Goal: Information Seeking & Learning: Find contact information

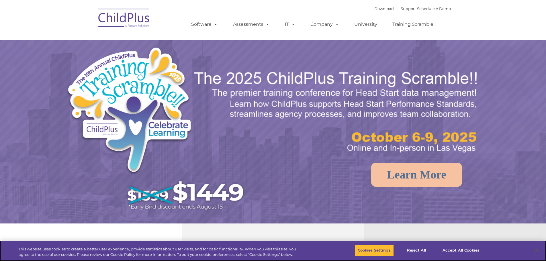
select select "MEDIUM"
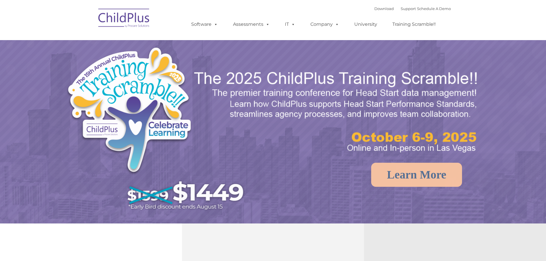
select select "MEDIUM"
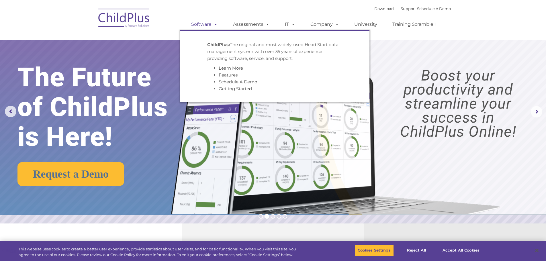
click at [213, 24] on span at bounding box center [214, 23] width 6 height 5
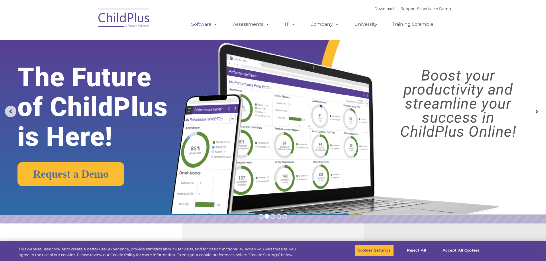
click at [214, 23] on span at bounding box center [214, 23] width 6 height 5
click at [536, 112] on rs-arrow at bounding box center [535, 111] width 11 height 11
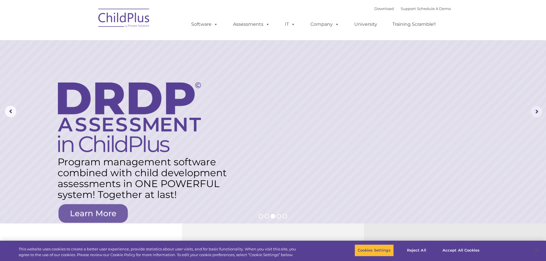
click at [536, 112] on rs-arrow at bounding box center [535, 111] width 11 height 11
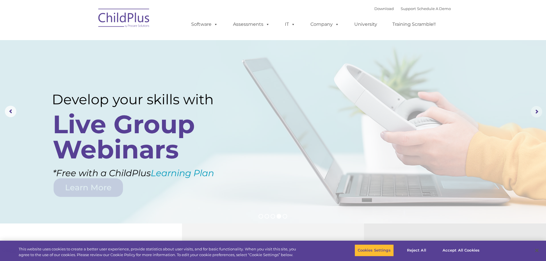
click at [536, 112] on rs-arrow at bounding box center [535, 111] width 11 height 11
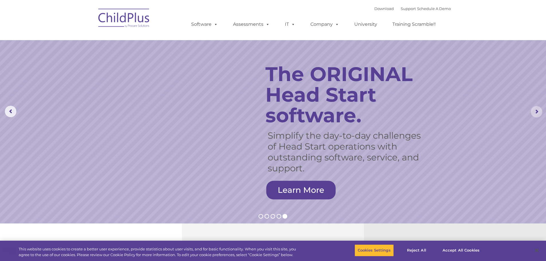
click at [536, 112] on rs-arrow at bounding box center [535, 111] width 11 height 11
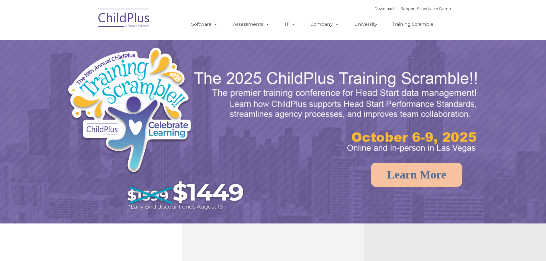
select select "MEDIUM"
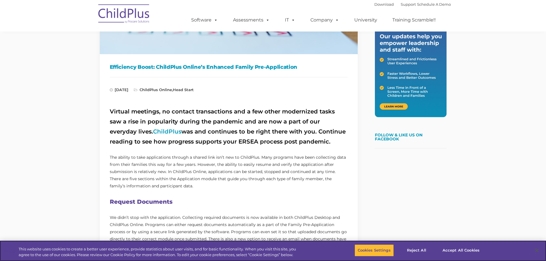
scroll to position [121, 0]
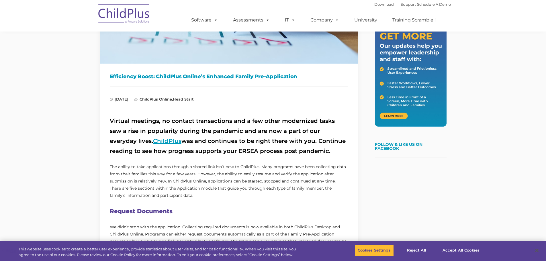
click at [153, 141] on link "ChildPlus" at bounding box center [167, 140] width 28 height 7
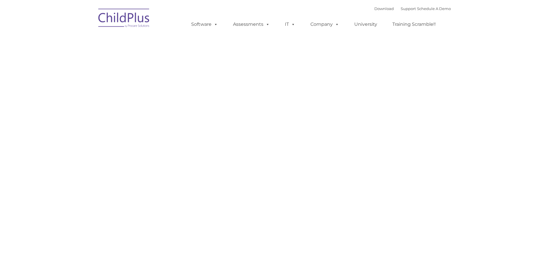
type input ""
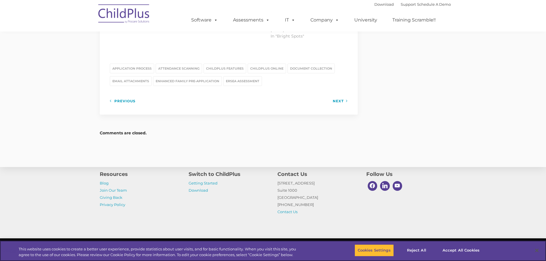
scroll to position [795, 0]
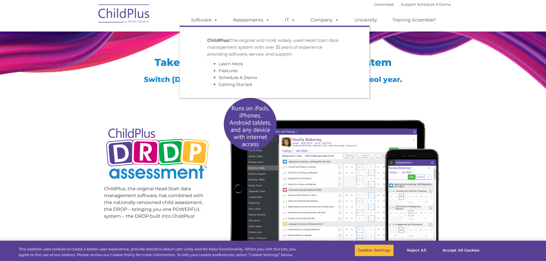
click at [214, 22] on span at bounding box center [214, 19] width 6 height 5
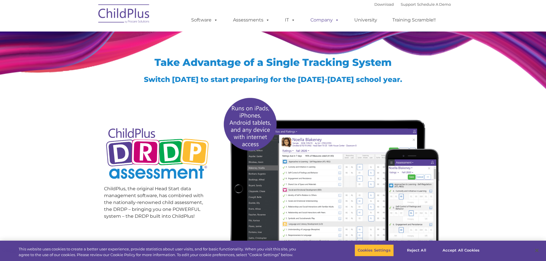
click at [338, 21] on span at bounding box center [335, 19] width 6 height 5
click at [336, 20] on span at bounding box center [335, 19] width 6 height 5
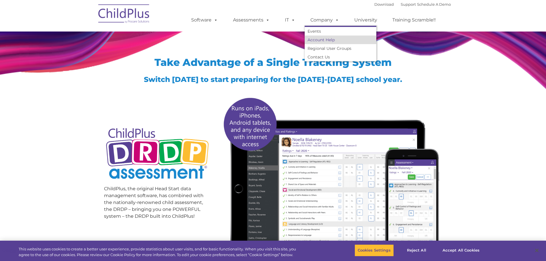
click at [327, 41] on link "Account Help" at bounding box center [340, 40] width 72 height 9
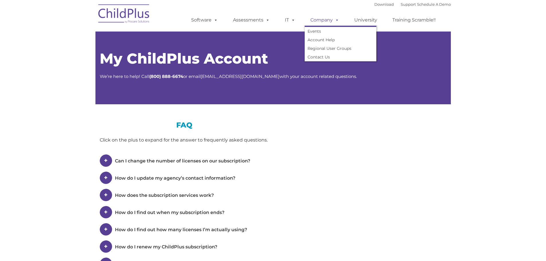
type input ""
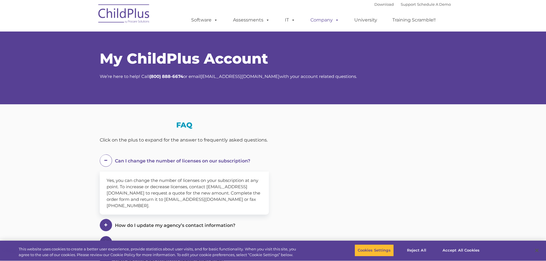
click at [336, 21] on span at bounding box center [335, 19] width 6 height 5
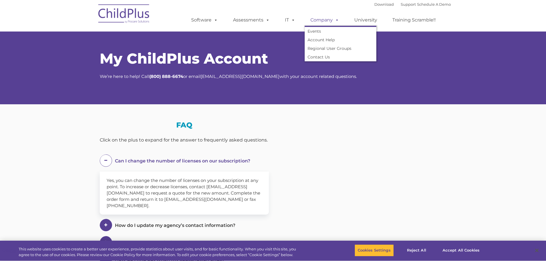
select select "MEDIUM"
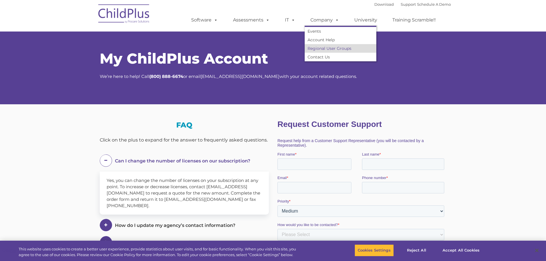
click at [326, 47] on link "Regional User Groups" at bounding box center [340, 48] width 72 height 9
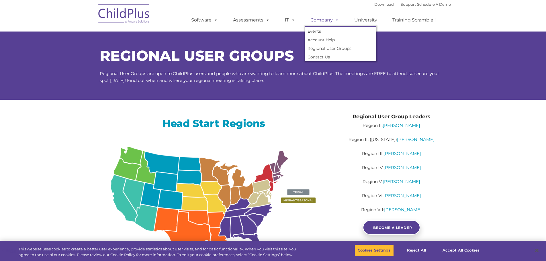
click at [336, 19] on span at bounding box center [335, 19] width 6 height 5
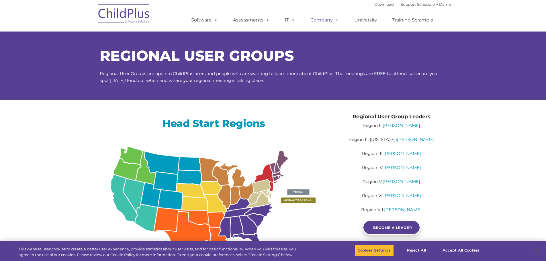
click at [335, 20] on span at bounding box center [335, 19] width 6 height 5
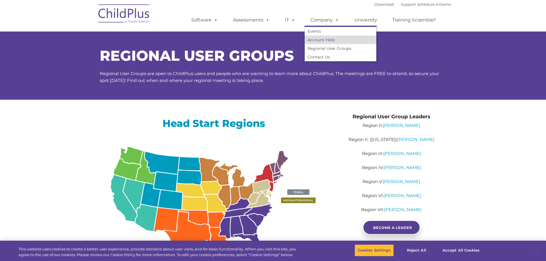
click at [331, 39] on link "Account Help" at bounding box center [340, 40] width 72 height 9
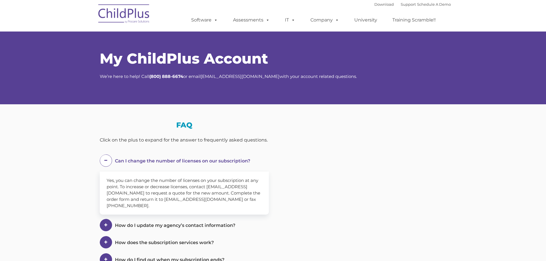
select select "MEDIUM"
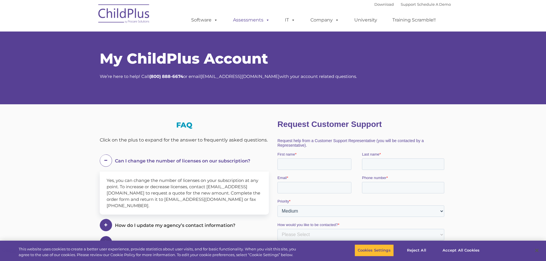
click at [268, 18] on span at bounding box center [266, 19] width 6 height 5
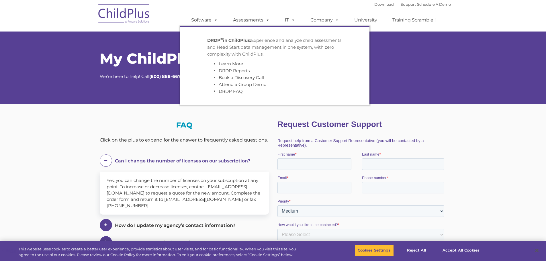
click at [464, 68] on div "My ChildPlus Account We’re here to help! Call [PHONE_NUMBER] or email [EMAIL_AD…" at bounding box center [273, 62] width 546 height 84
